Goal: Register for event/course

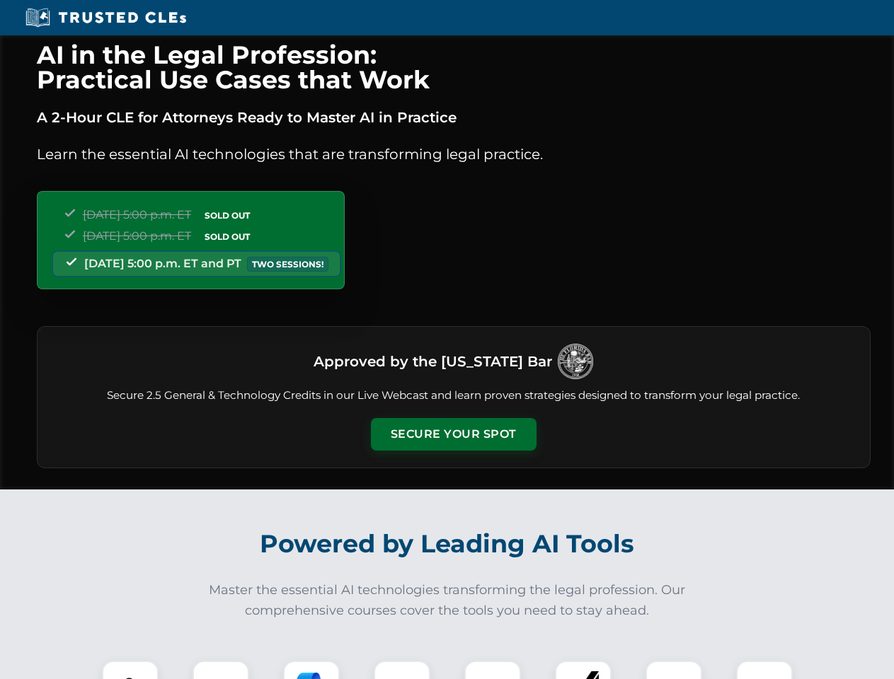
click at [453, 434] on button "Secure Your Spot" at bounding box center [454, 434] width 166 height 33
click at [130, 670] on img at bounding box center [130, 689] width 41 height 41
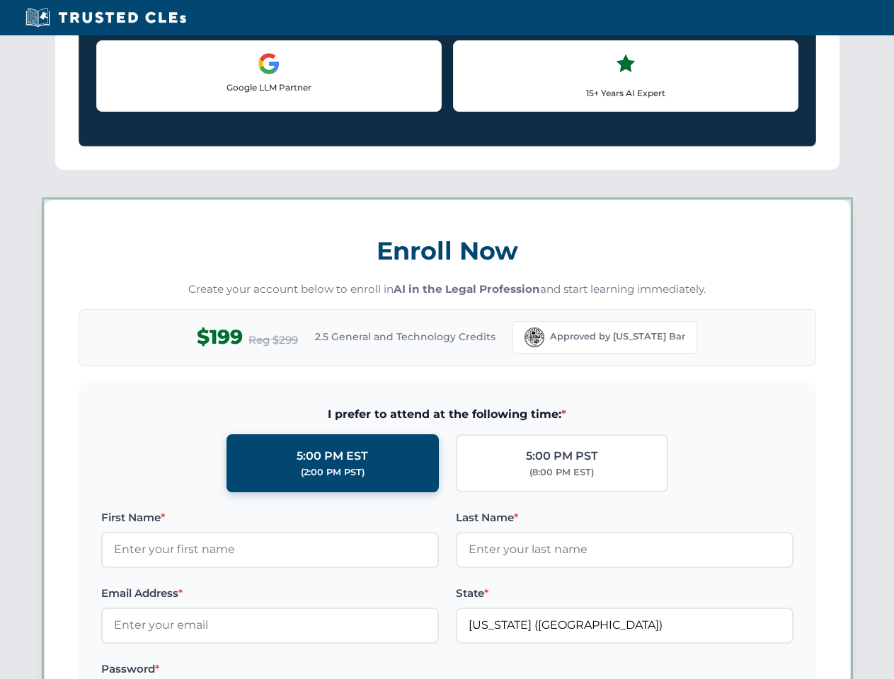
click at [311, 670] on label "Password *" at bounding box center [270, 669] width 338 height 17
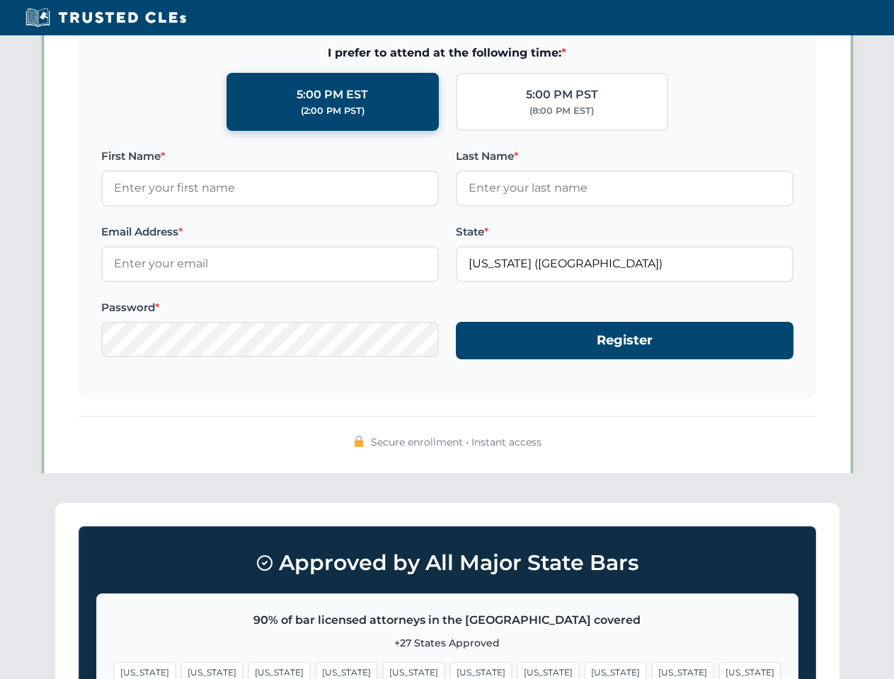
click at [652, 670] on span "[US_STATE]" at bounding box center [683, 672] width 62 height 21
